Goal: Find specific page/section

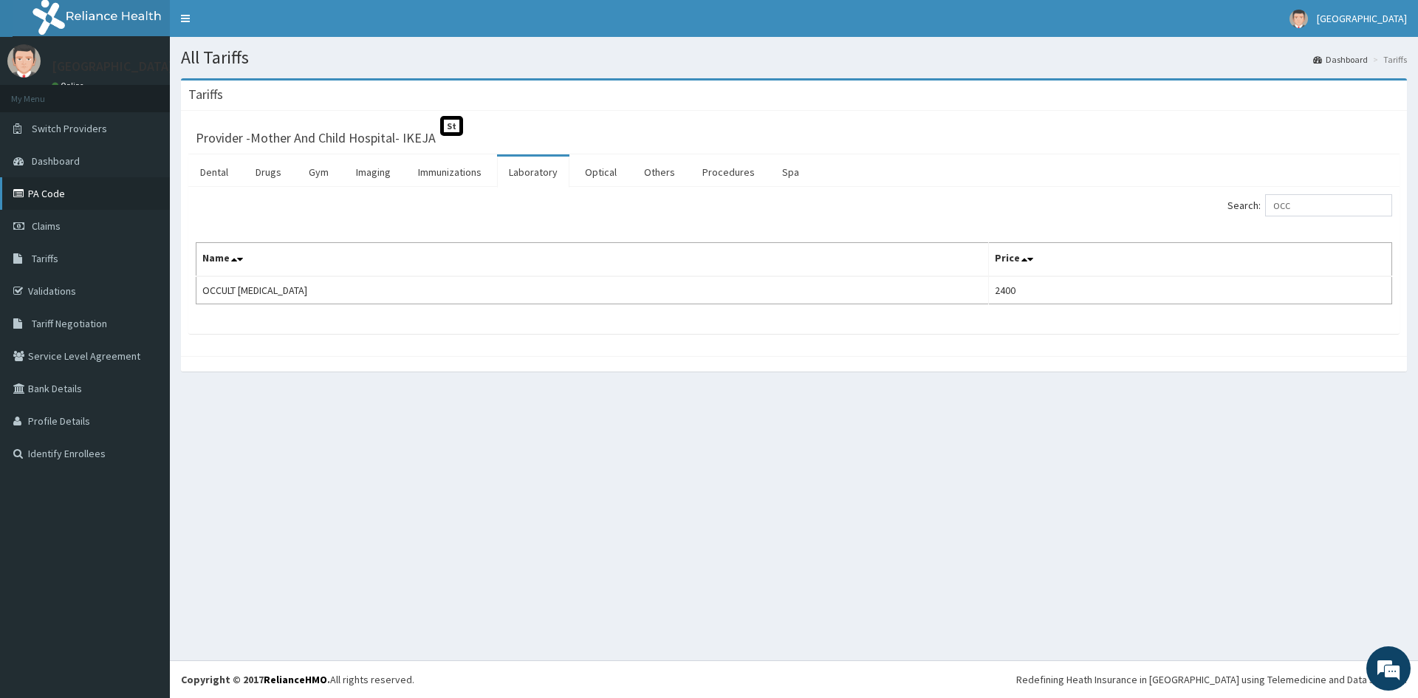
click at [54, 193] on link "PA Code" at bounding box center [85, 193] width 170 height 32
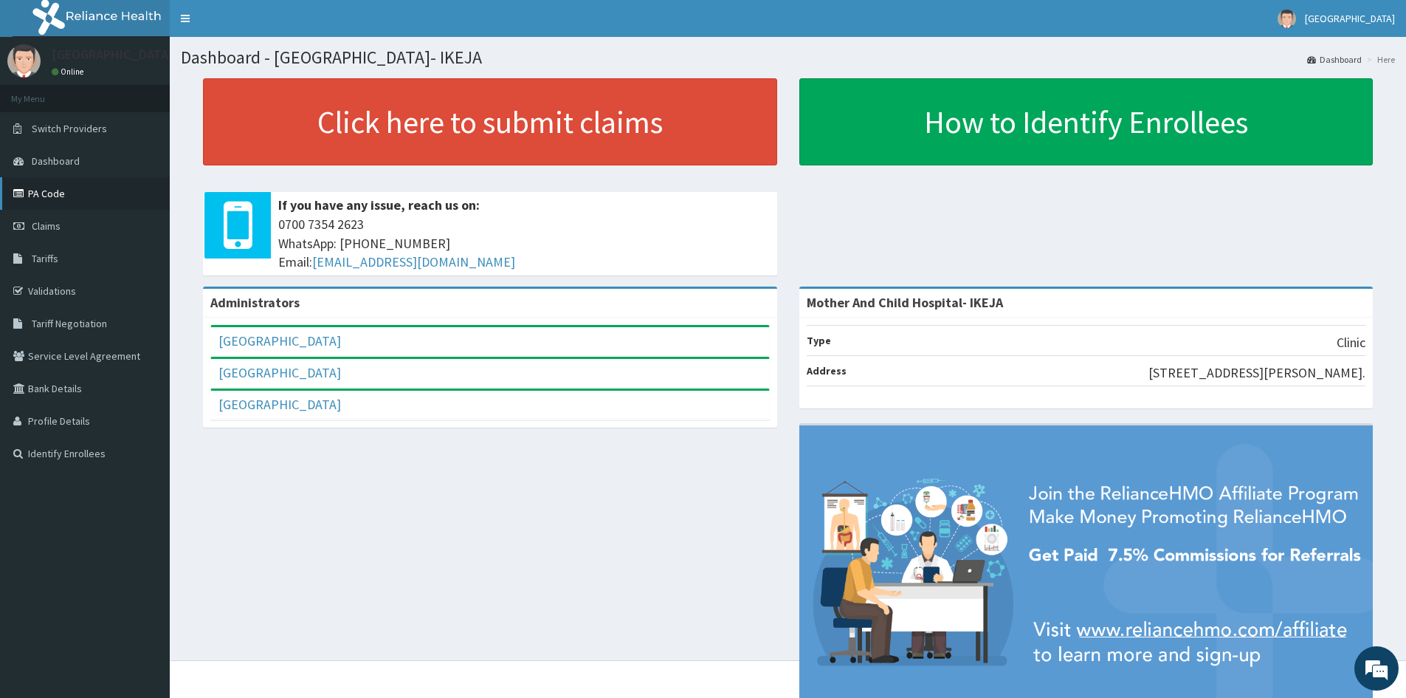
click at [53, 193] on link "PA Code" at bounding box center [85, 193] width 170 height 32
